Goal: Transaction & Acquisition: Purchase product/service

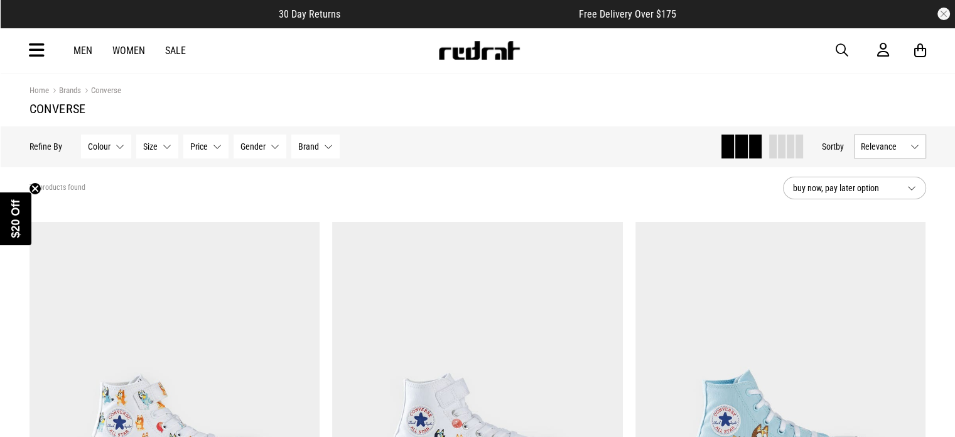
click at [264, 146] on button "Gender None selected" at bounding box center [260, 146] width 53 height 24
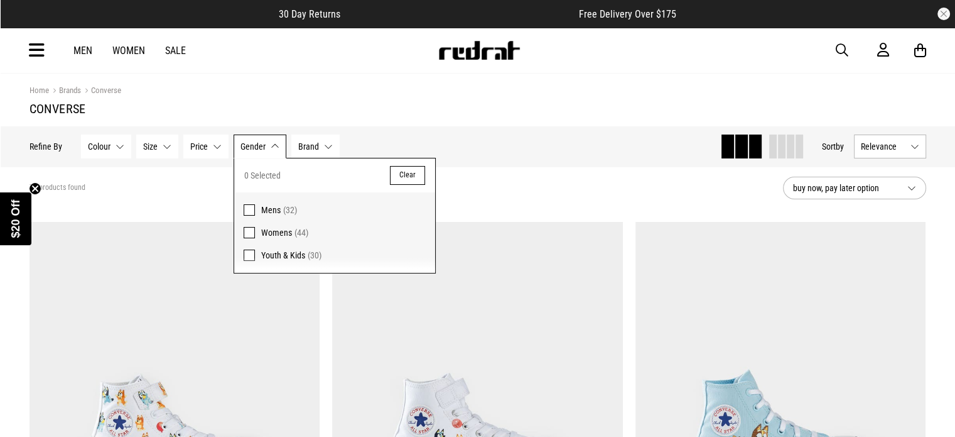
click at [244, 207] on span at bounding box center [249, 209] width 11 height 11
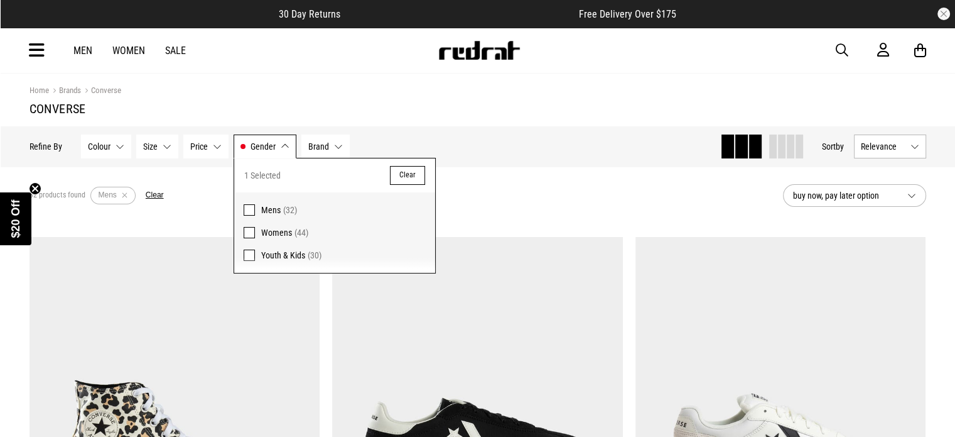
click at [163, 148] on button "Size None selected" at bounding box center [157, 146] width 42 height 24
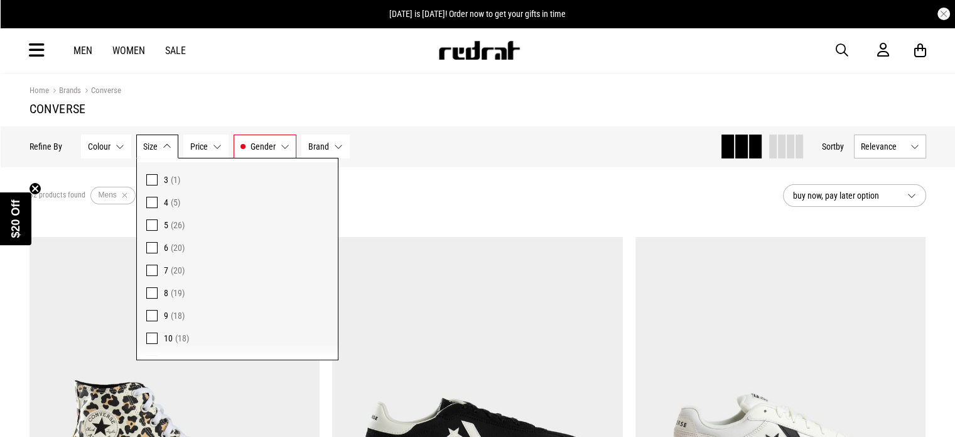
scroll to position [35, 0]
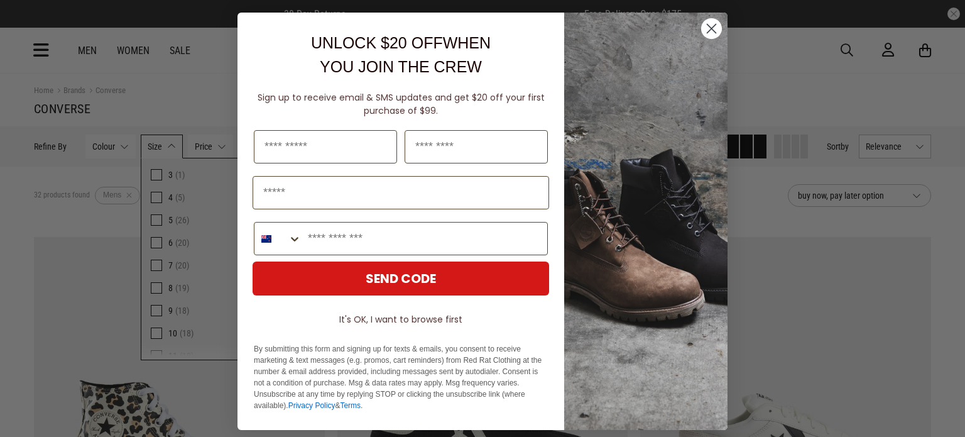
click at [708, 25] on circle "Close dialog" at bounding box center [711, 28] width 21 height 21
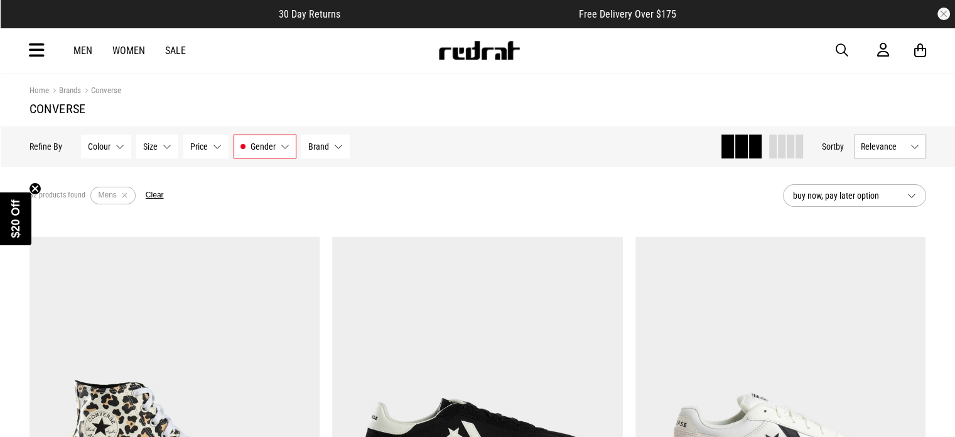
click at [162, 148] on button "Size None selected" at bounding box center [157, 146] width 42 height 24
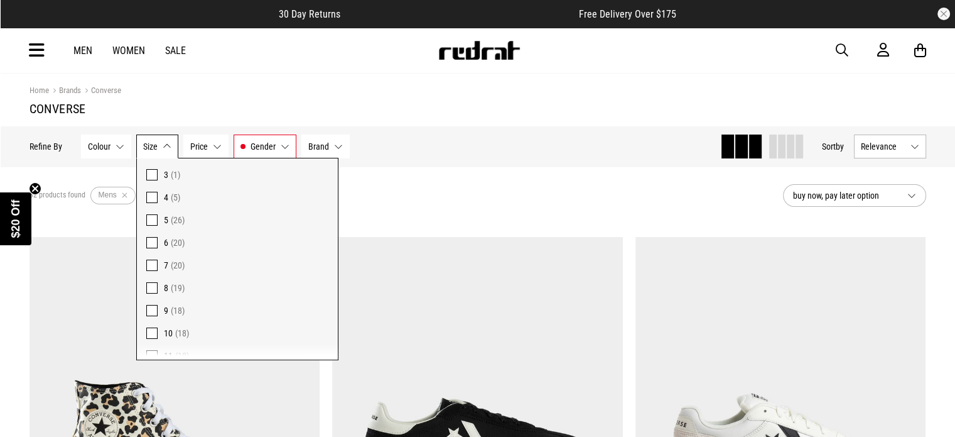
click at [152, 329] on span at bounding box center [151, 332] width 11 height 11
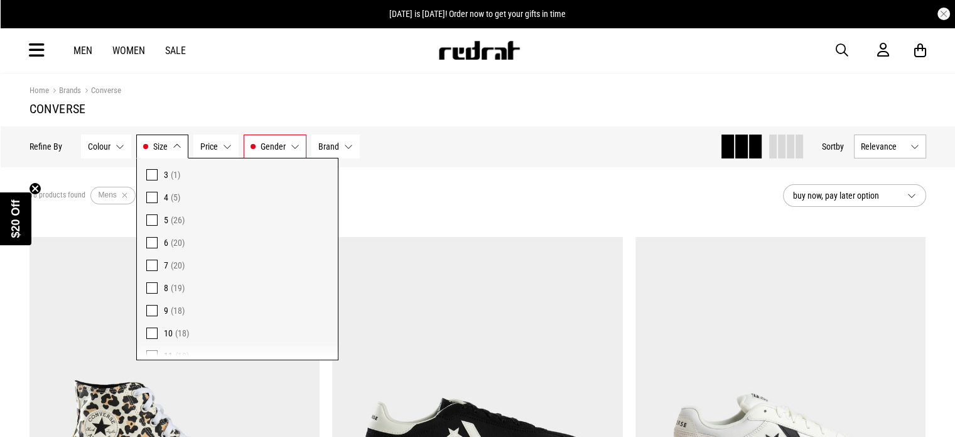
click at [341, 145] on button "Brand None selected" at bounding box center [336, 146] width 48 height 24
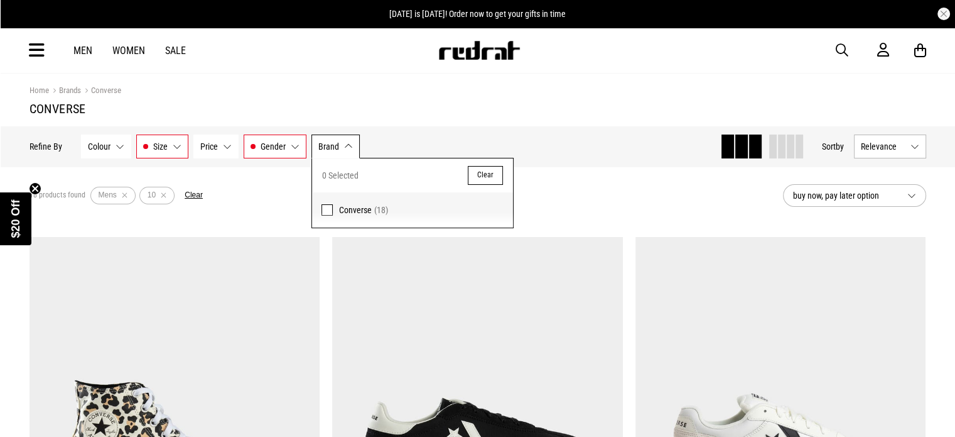
click at [322, 209] on span at bounding box center [327, 209] width 11 height 11
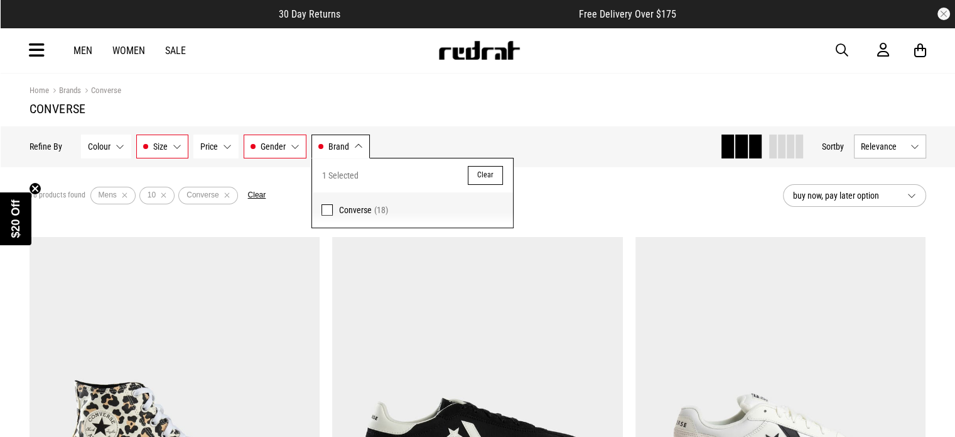
click at [555, 140] on div "Hide Refine s Refine By Filters Colour None selected Colour 0 Selected Clear Bl…" at bounding box center [370, 147] width 681 height 28
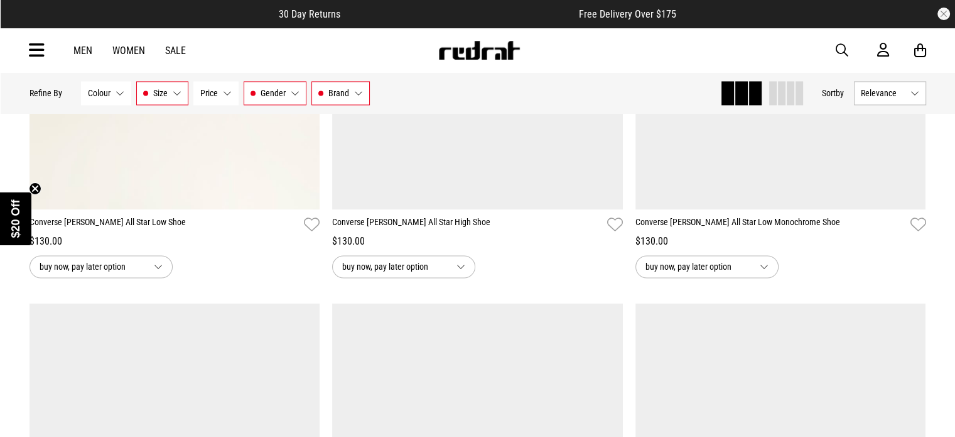
scroll to position [1990, 0]
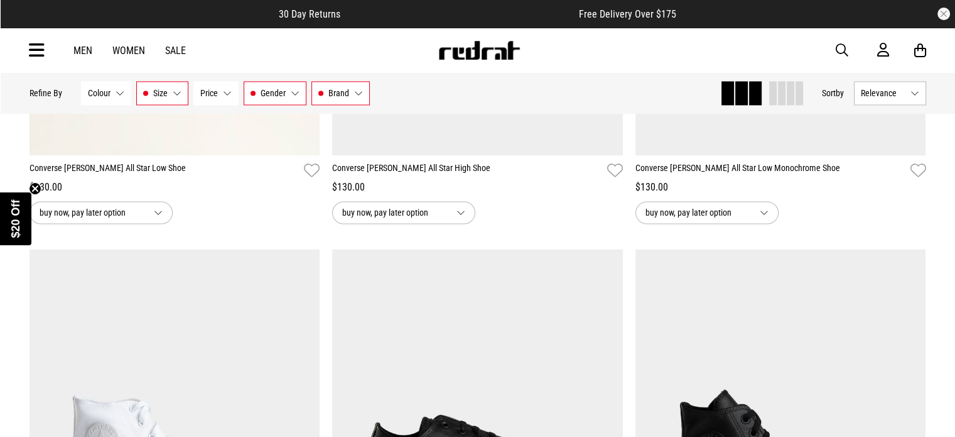
drag, startPoint x: 951, startPoint y: 258, endPoint x: 956, endPoint y: 296, distance: 38.6
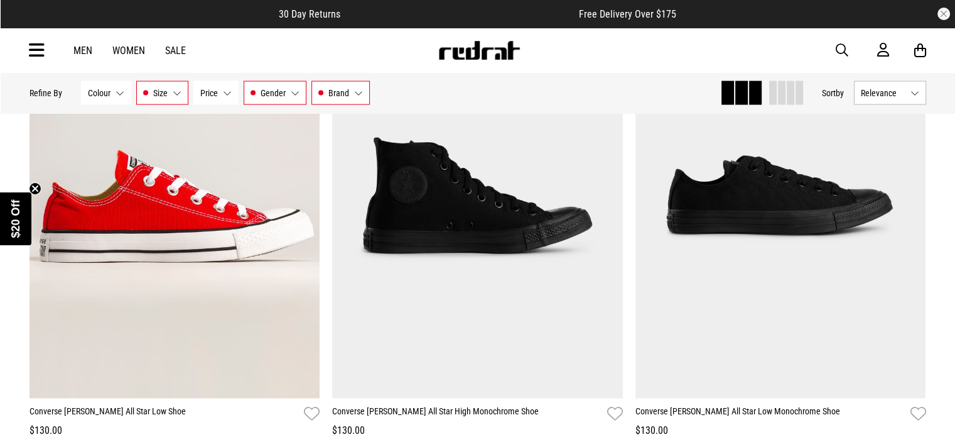
scroll to position [2689, 0]
